Goal: Task Accomplishment & Management: Manage account settings

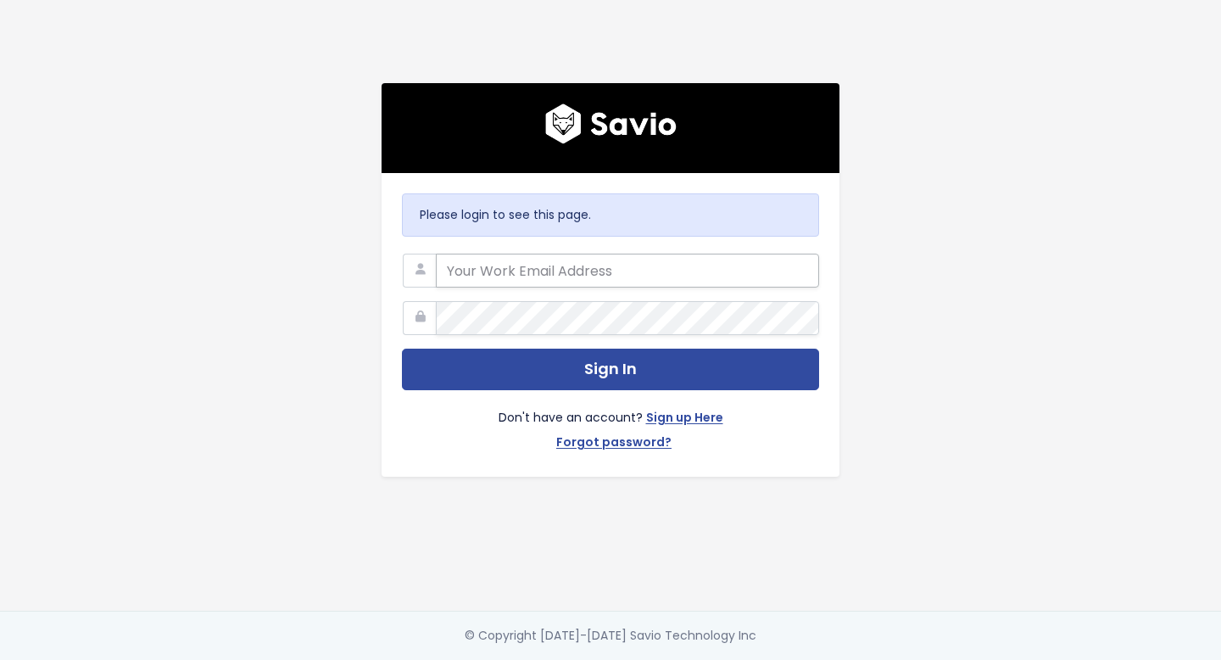
type input "Fry"
drag, startPoint x: 492, startPoint y: 277, endPoint x: 397, endPoint y: 273, distance: 95.1
click at [397, 273] on div "Please login to see this page. Fry Sign In Don't have an account? Sign up Here …" at bounding box center [611, 325] width 458 height 304
type input "[EMAIL_ADDRESS][DOMAIN_NAME]"
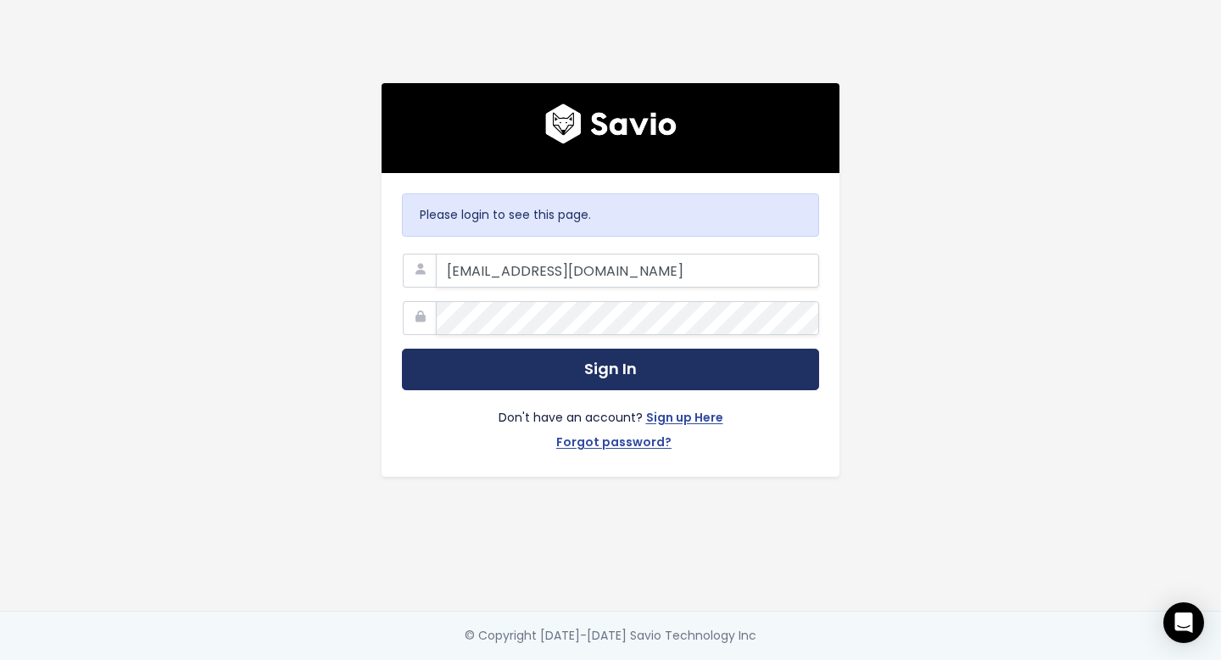
click at [647, 368] on button "Sign In" at bounding box center [610, 370] width 417 height 42
